Goal: Transaction & Acquisition: Purchase product/service

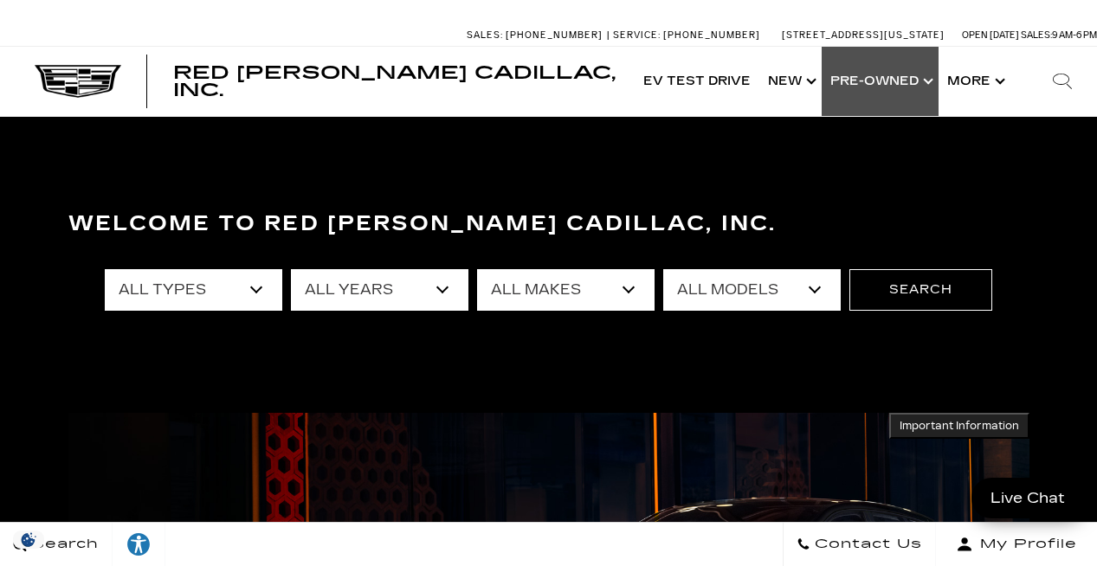
click at [891, 81] on link "Show Pre-Owned" at bounding box center [879, 81] width 117 height 69
click at [910, 78] on link "Show Pre-Owned" at bounding box center [879, 81] width 117 height 69
click at [918, 84] on link "Show Pre-Owned" at bounding box center [879, 81] width 117 height 69
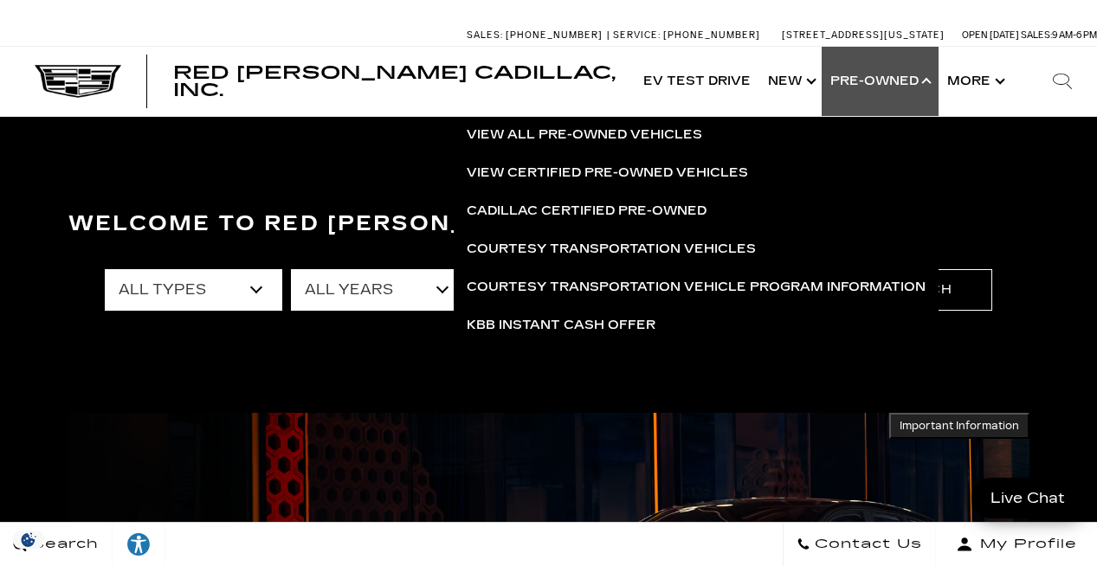
click at [918, 84] on link "Show Pre-Owned" at bounding box center [879, 81] width 117 height 69
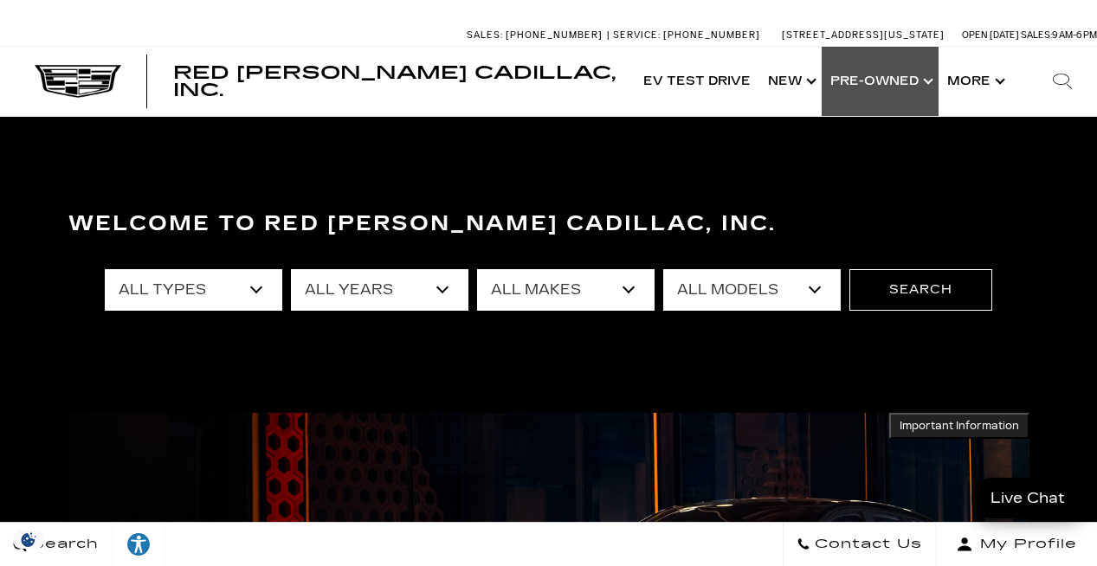
click at [917, 84] on link "Show Pre-Owned" at bounding box center [879, 81] width 117 height 69
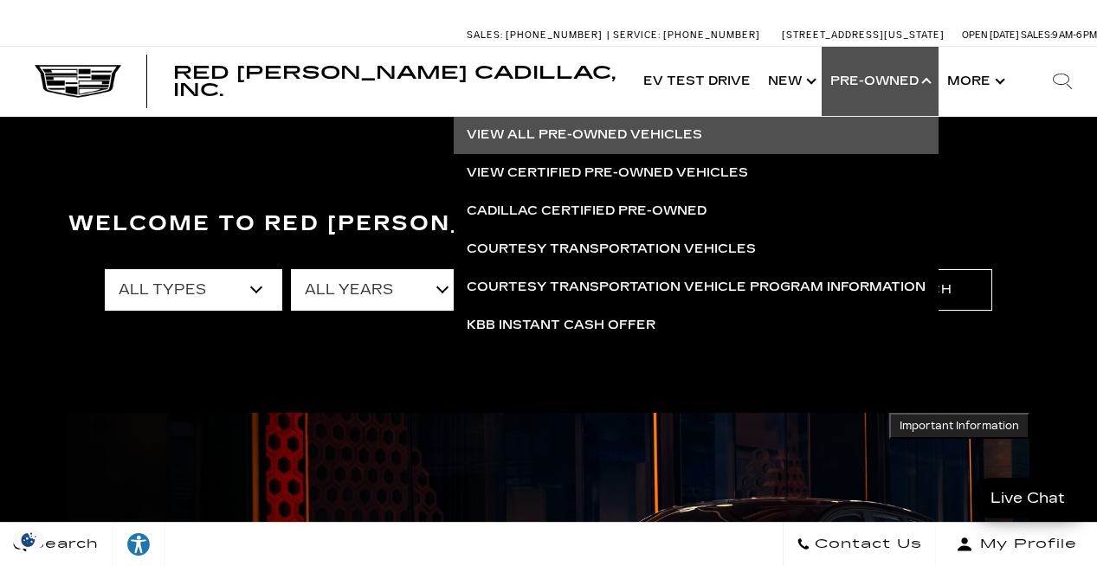
click at [596, 141] on link "View All Pre-Owned Vehicles" at bounding box center [696, 135] width 485 height 38
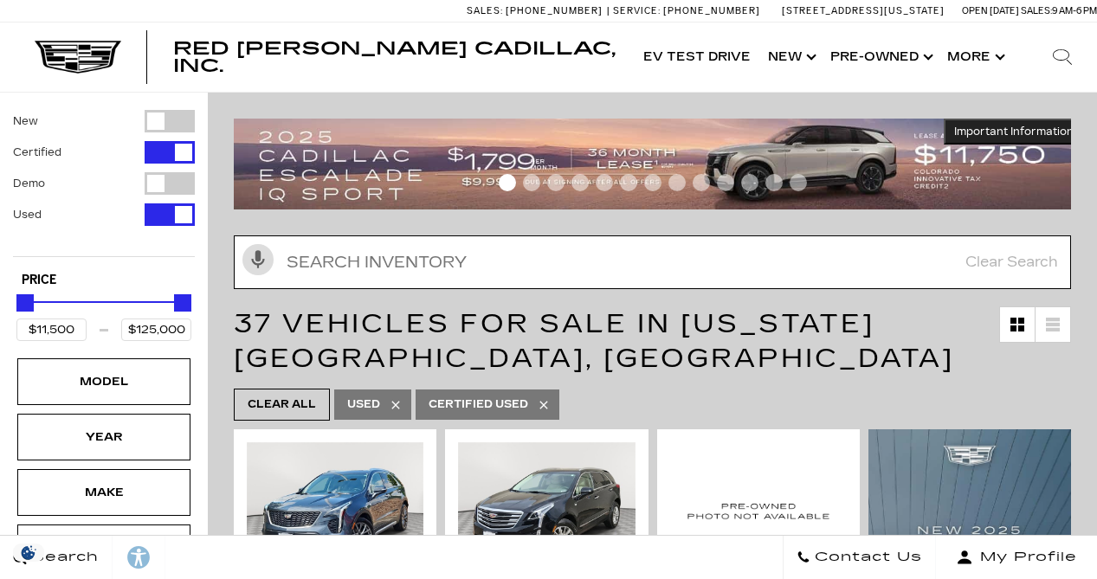
click at [512, 254] on input "text" at bounding box center [652, 262] width 837 height 54
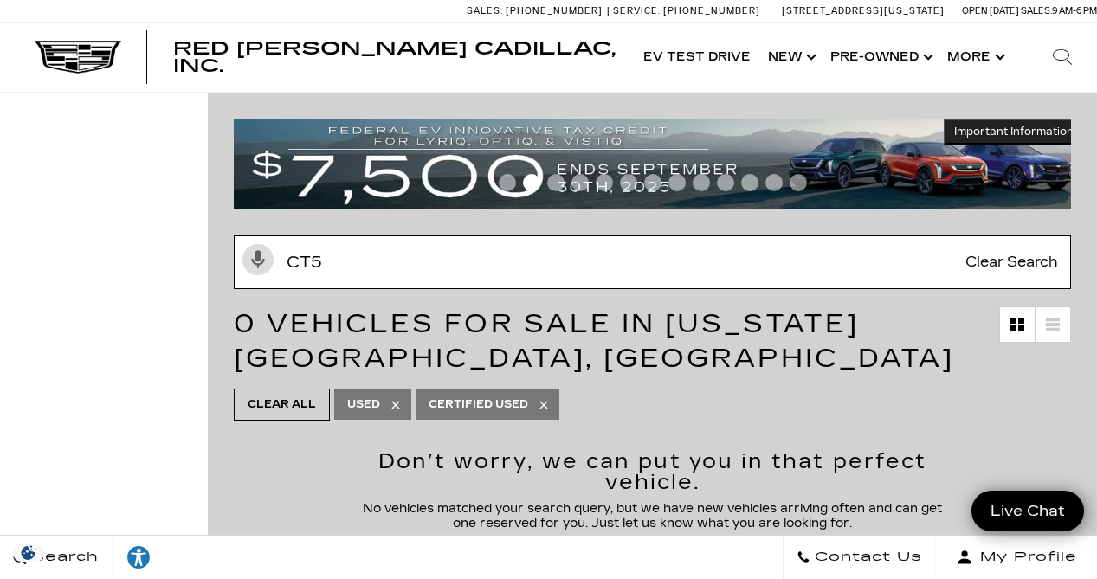
type input "CT5"
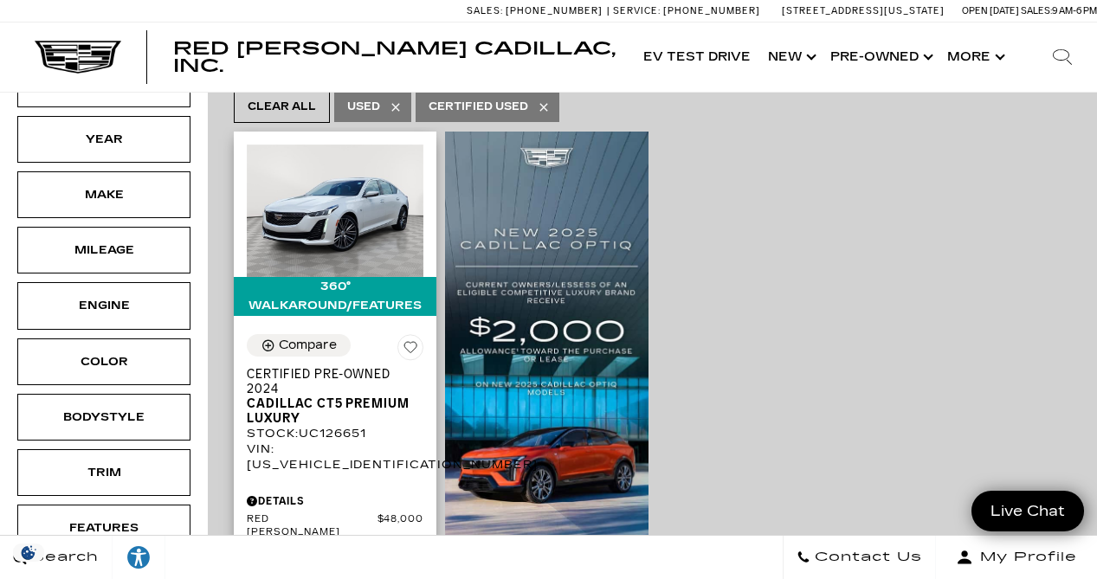
scroll to position [270, 0]
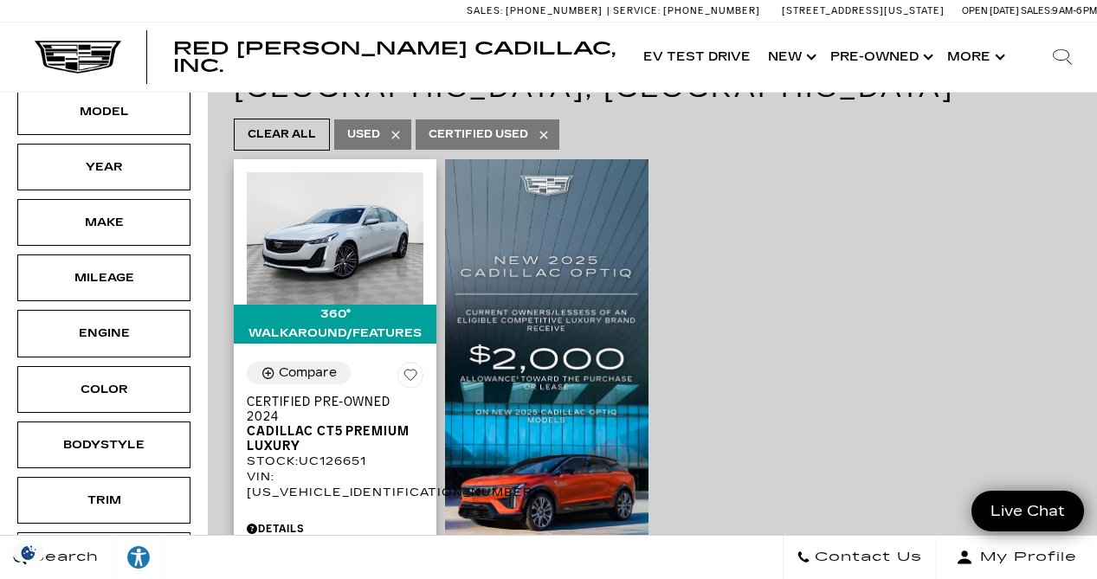
click at [296, 395] on span "Certified Pre-Owned 2024" at bounding box center [329, 409] width 164 height 29
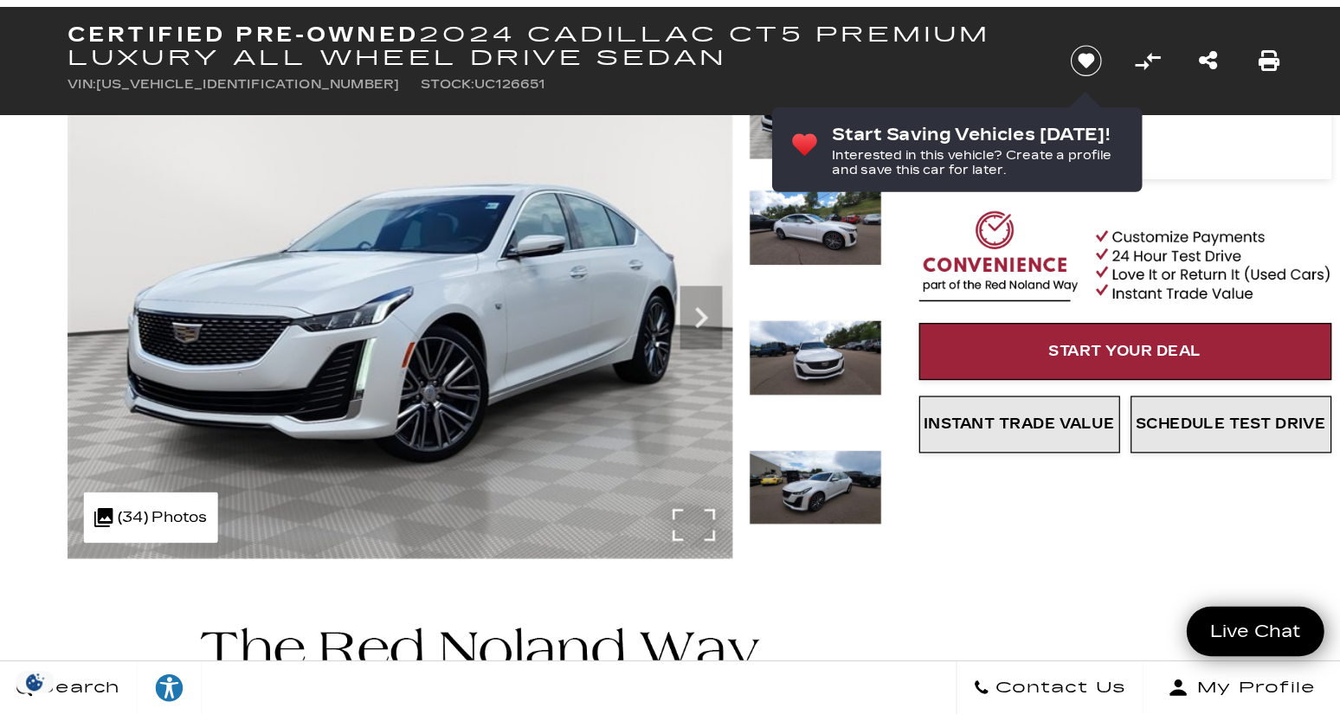
scroll to position [103, 0]
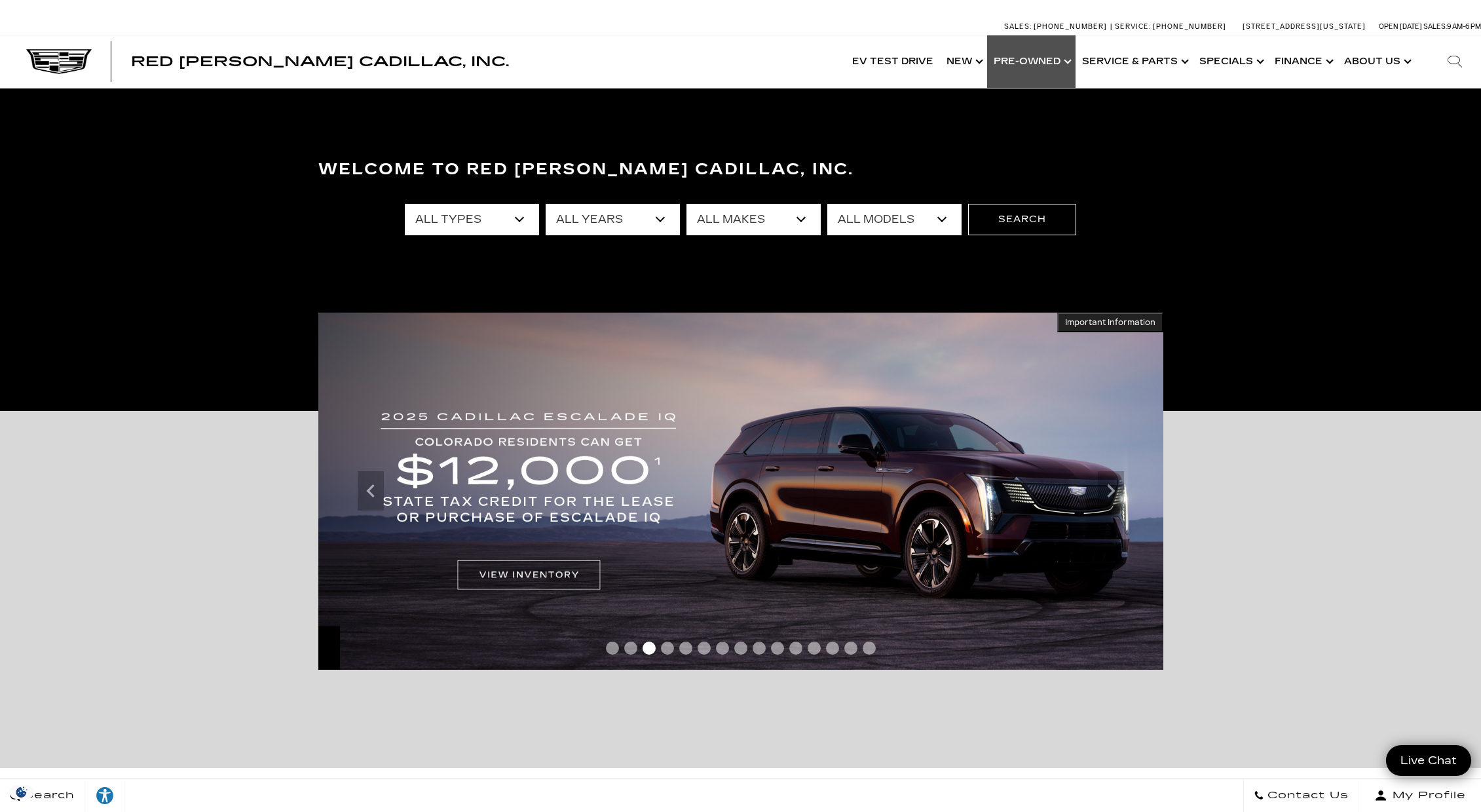
click at [1013, 60] on link "Show Pre-Owned" at bounding box center [1031, 61] width 89 height 52
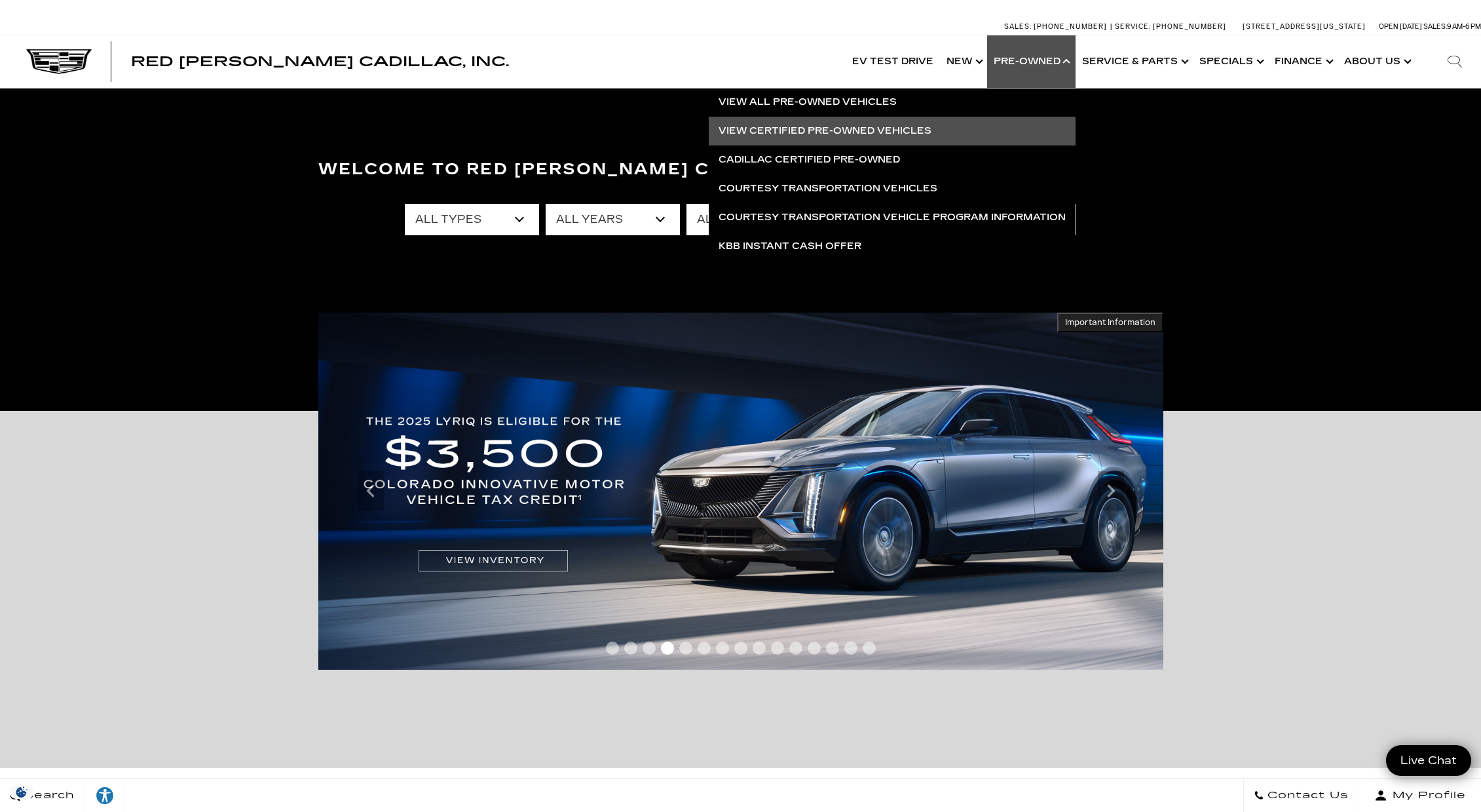
click at [820, 132] on link "View Certified Pre-Owned Vehicles" at bounding box center [892, 131] width 367 height 29
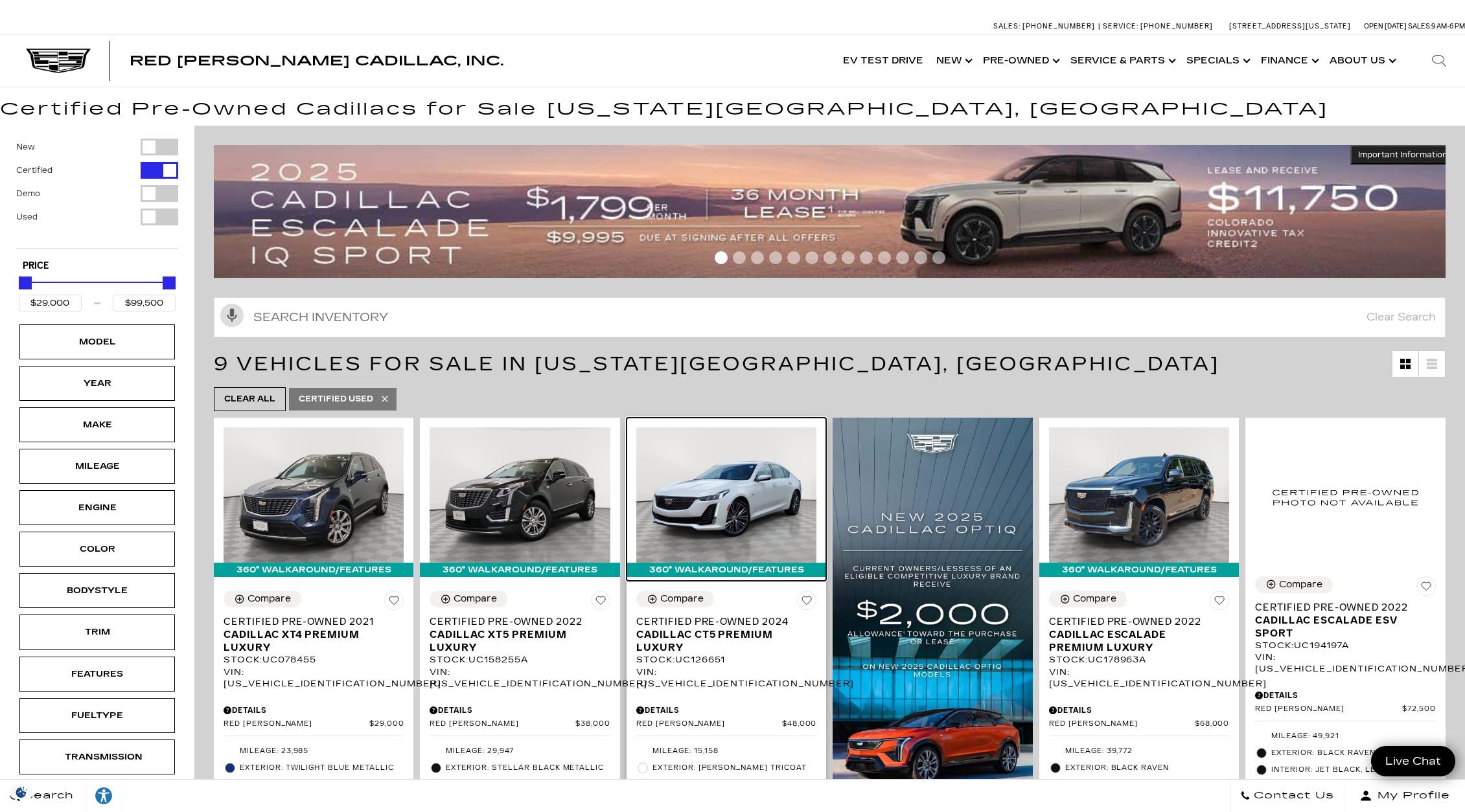
click at [758, 509] on img at bounding box center [726, 495] width 180 height 135
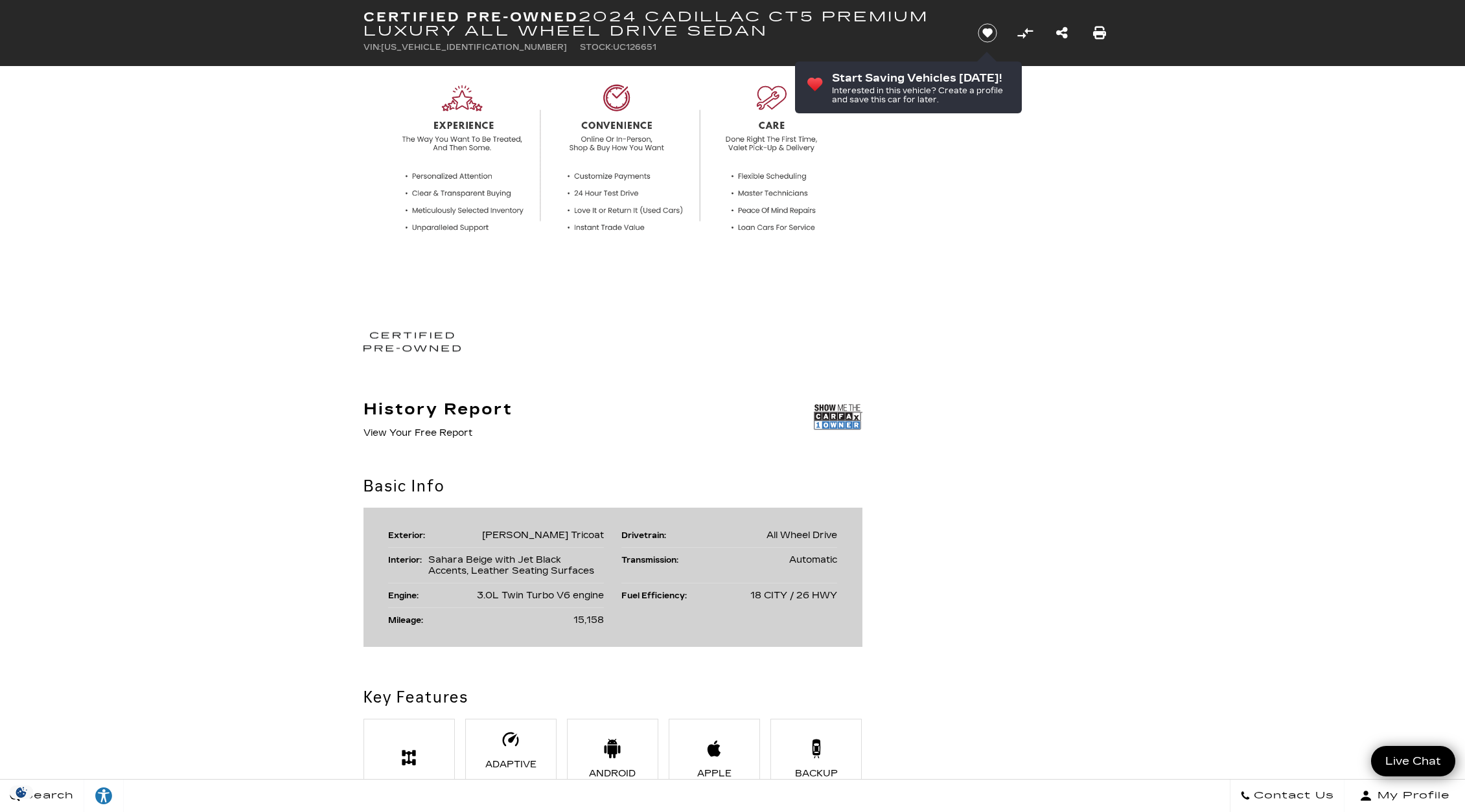
scroll to position [692, 0]
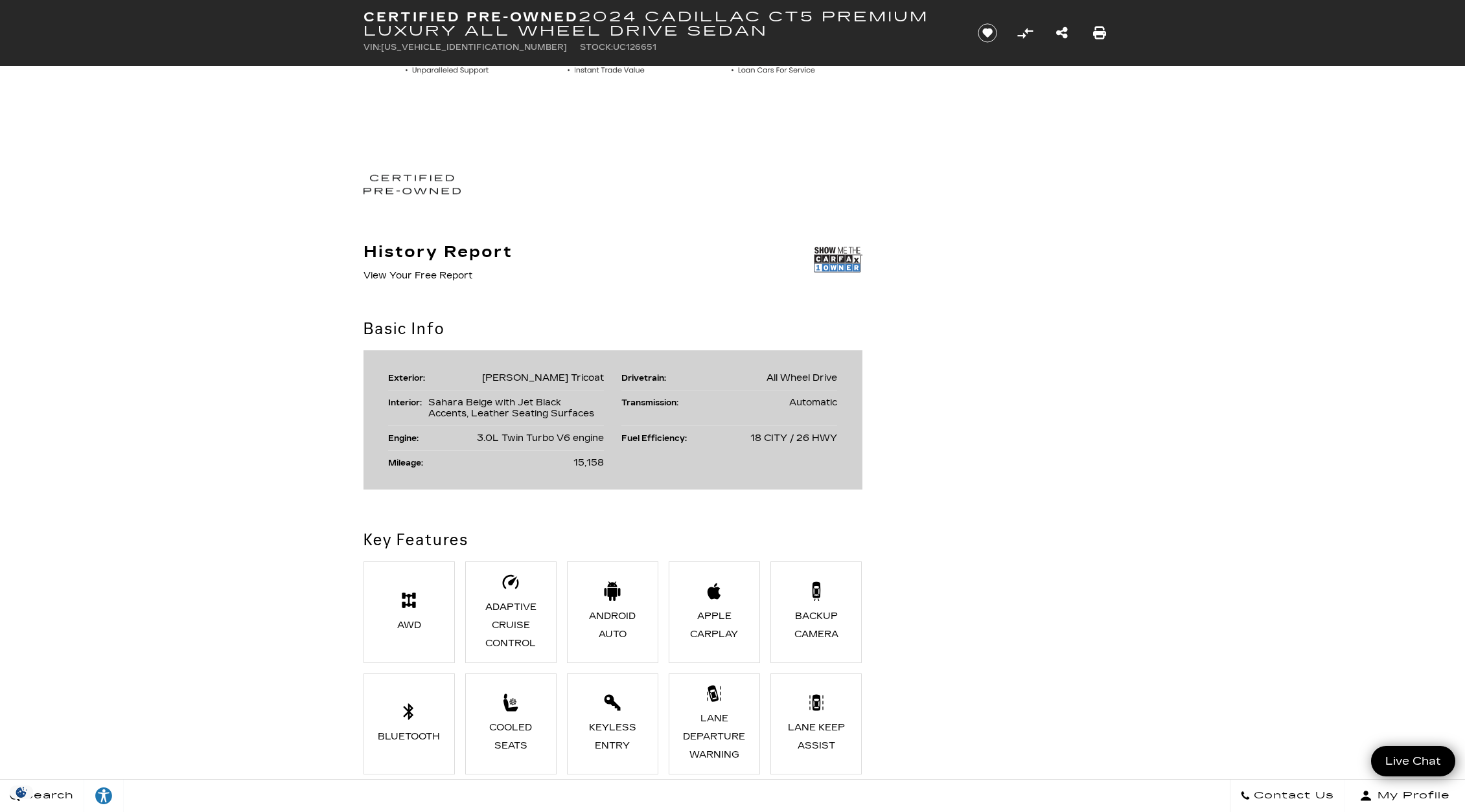
click at [103, 15] on header "Certified Pre-Owned 2024 Cadillac CT5 Premium Luxury All Wheel Drive Sedan VIN:…" at bounding box center [732, 33] width 1465 height 66
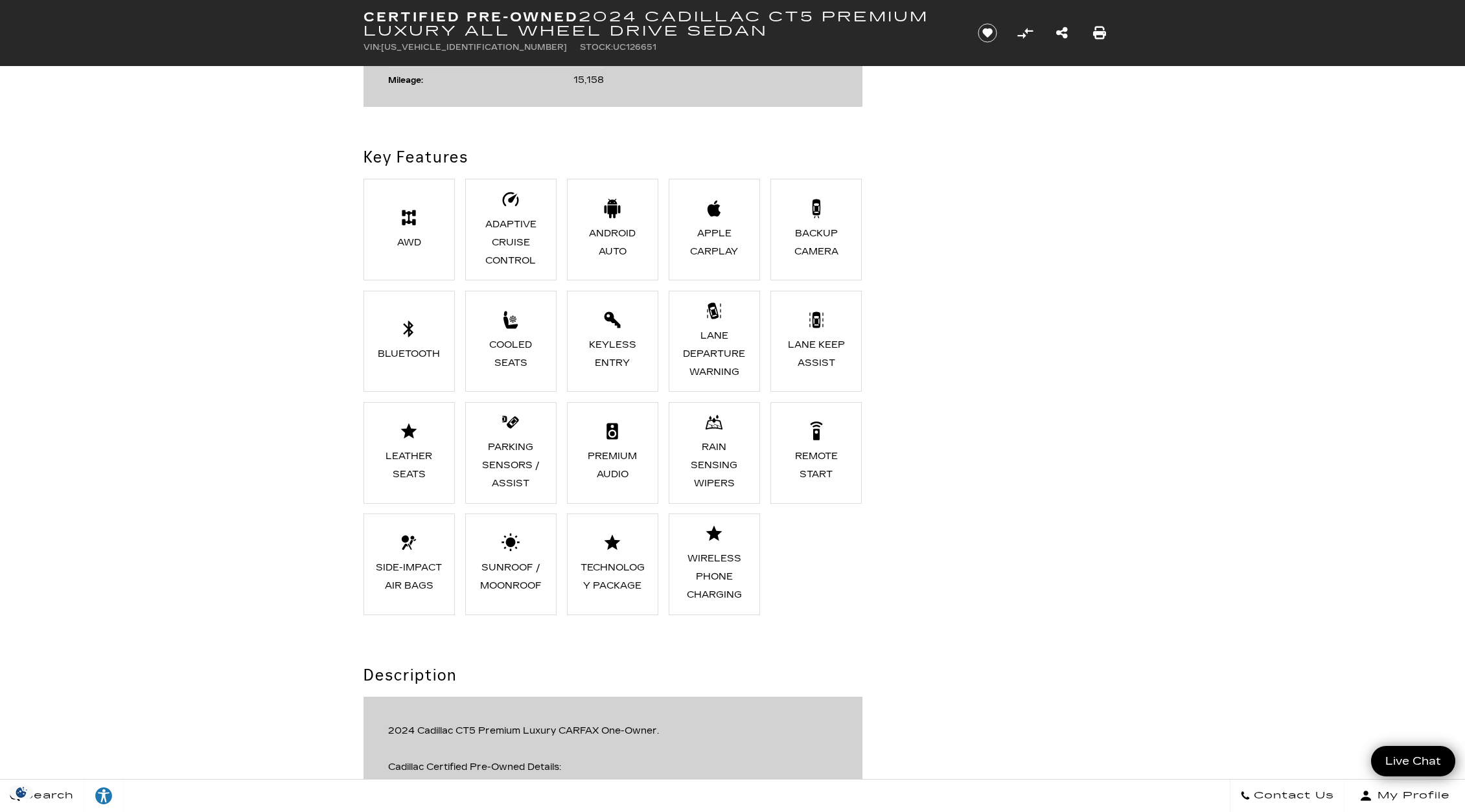
scroll to position [980, 0]
